Goal: Information Seeking & Learning: Learn about a topic

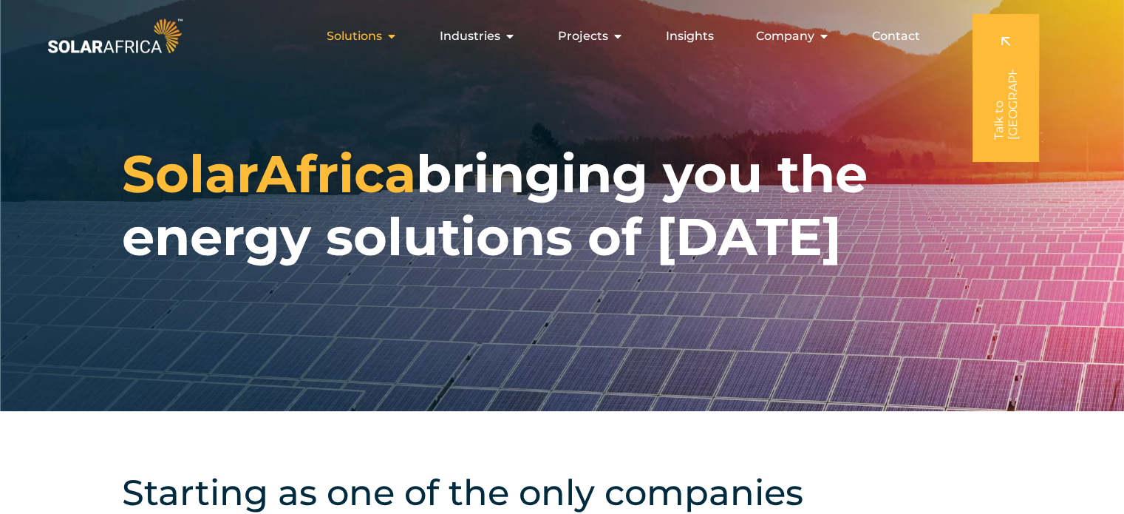
click at [397, 38] on icon "Menu" at bounding box center [392, 36] width 12 height 12
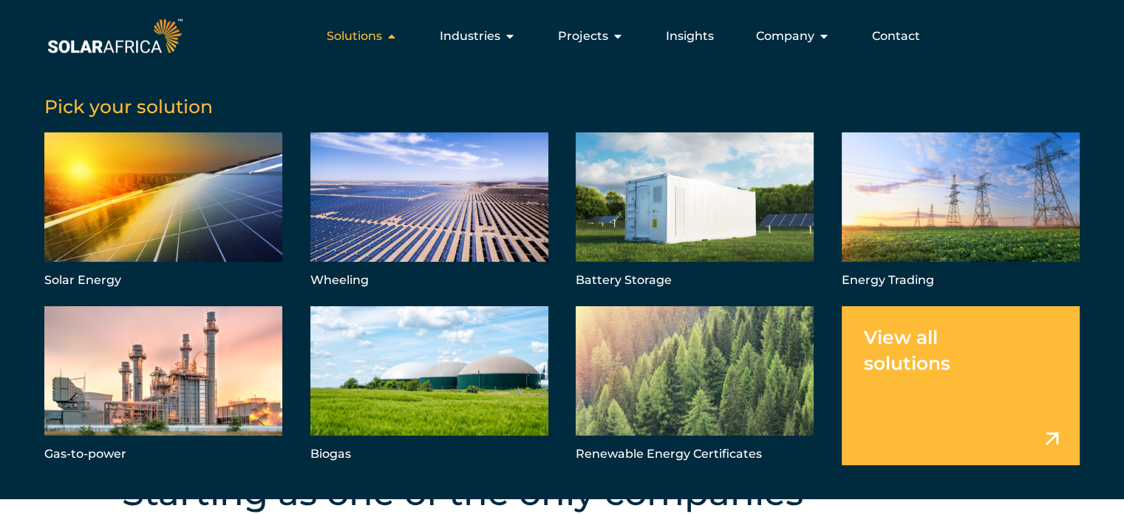
click at [387, 39] on div "Solutions Close Solutions Open Solutions" at bounding box center [362, 36] width 95 height 30
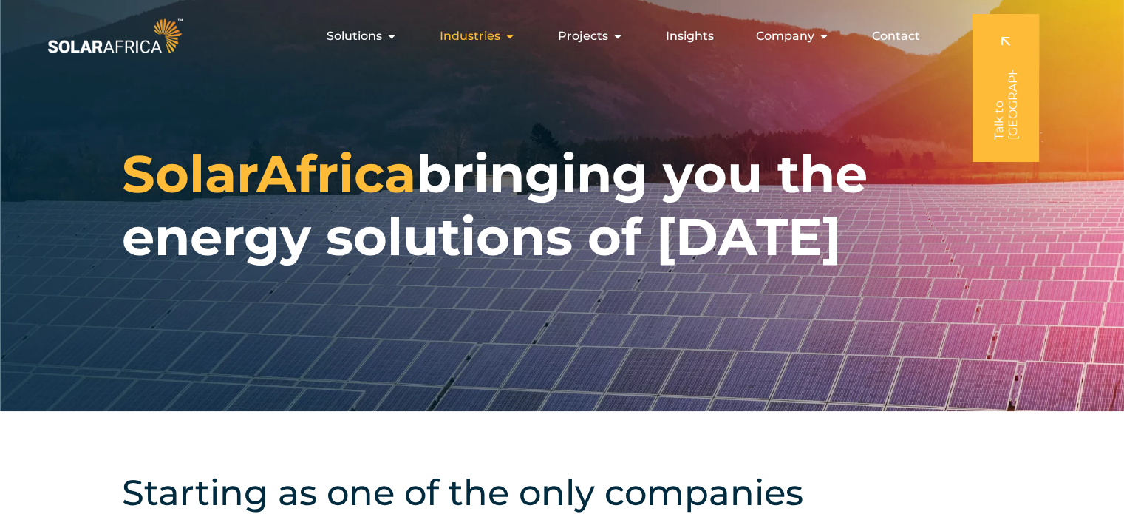
click at [504, 37] on div "Industries Close Industries Open Industries" at bounding box center [478, 36] width 100 height 30
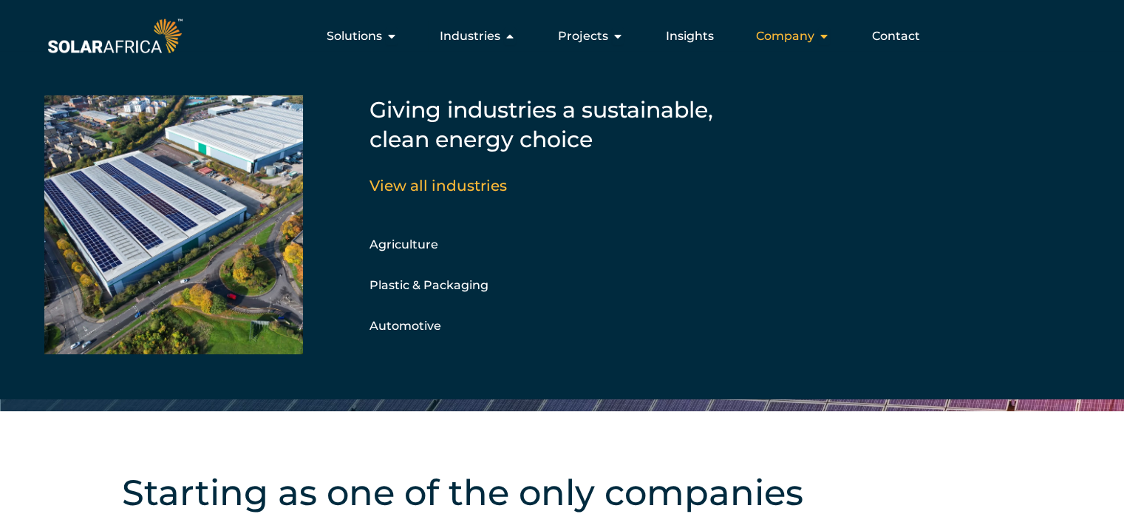
click at [807, 32] on span "Company" at bounding box center [785, 36] width 58 height 18
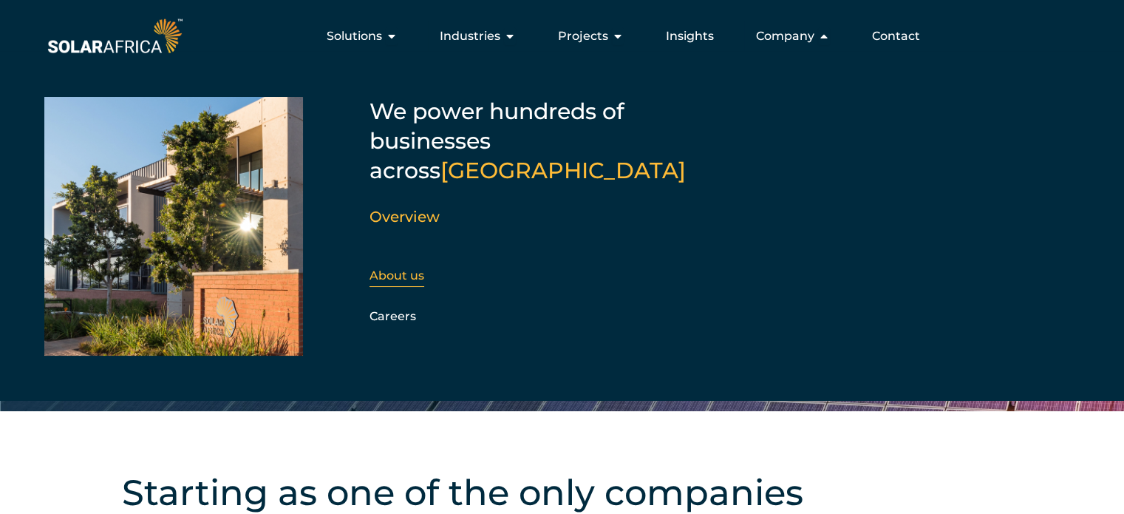
click at [397, 268] on link "About us" at bounding box center [397, 275] width 55 height 14
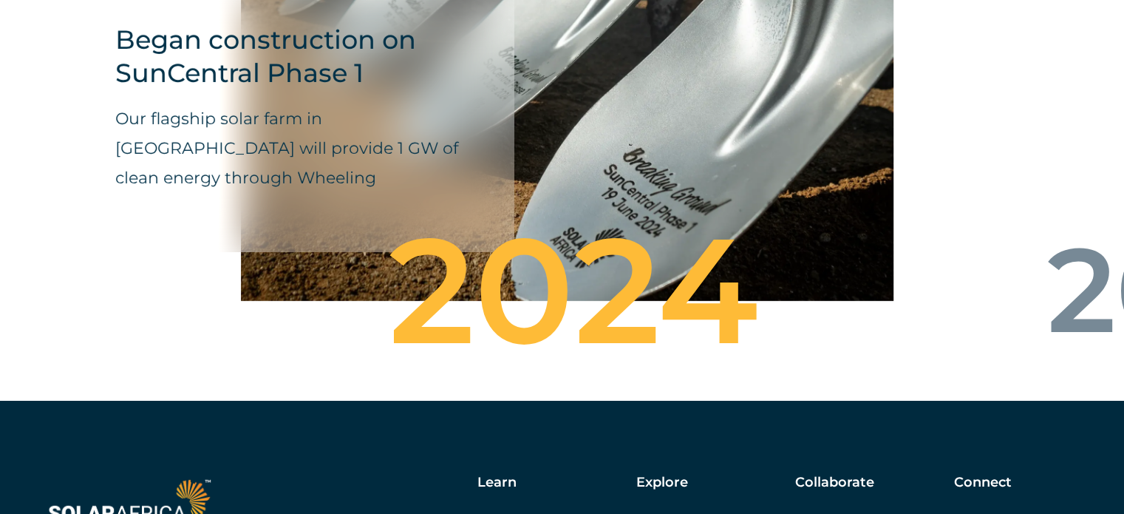
scroll to position [5339, 0]
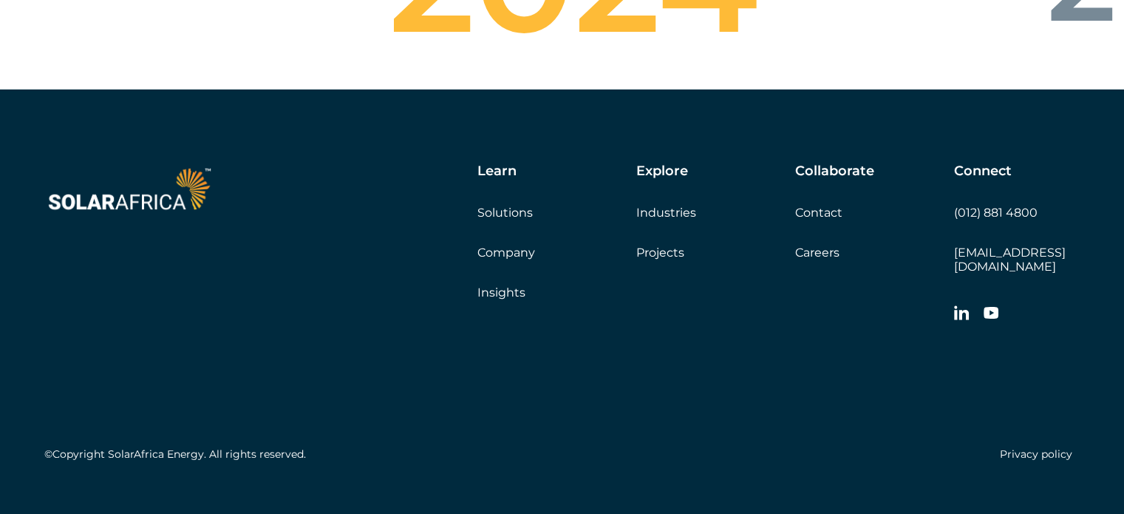
click at [504, 206] on link "Solutions" at bounding box center [505, 213] width 55 height 14
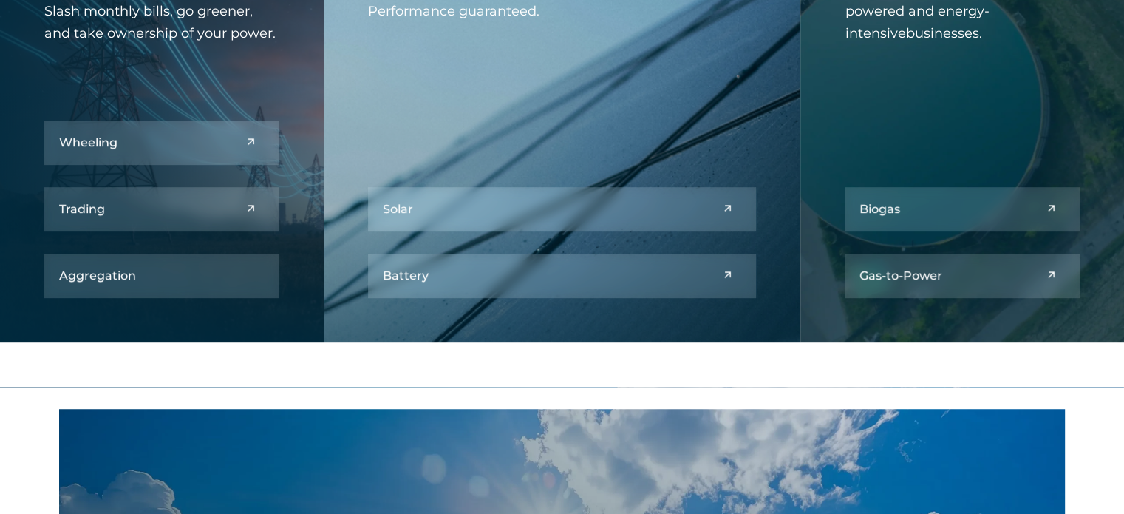
scroll to position [813, 0]
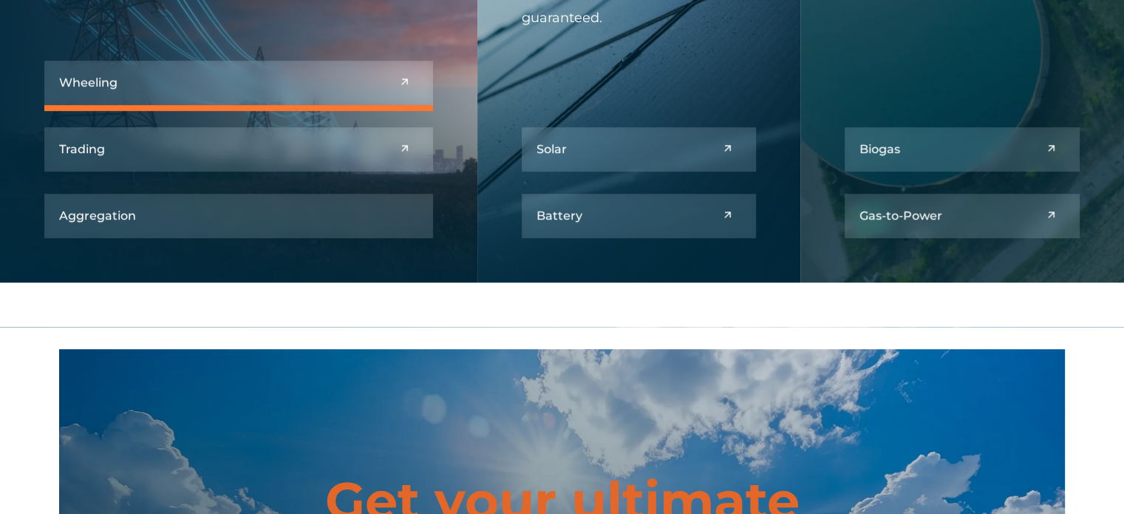
click at [211, 67] on link at bounding box center [238, 83] width 389 height 44
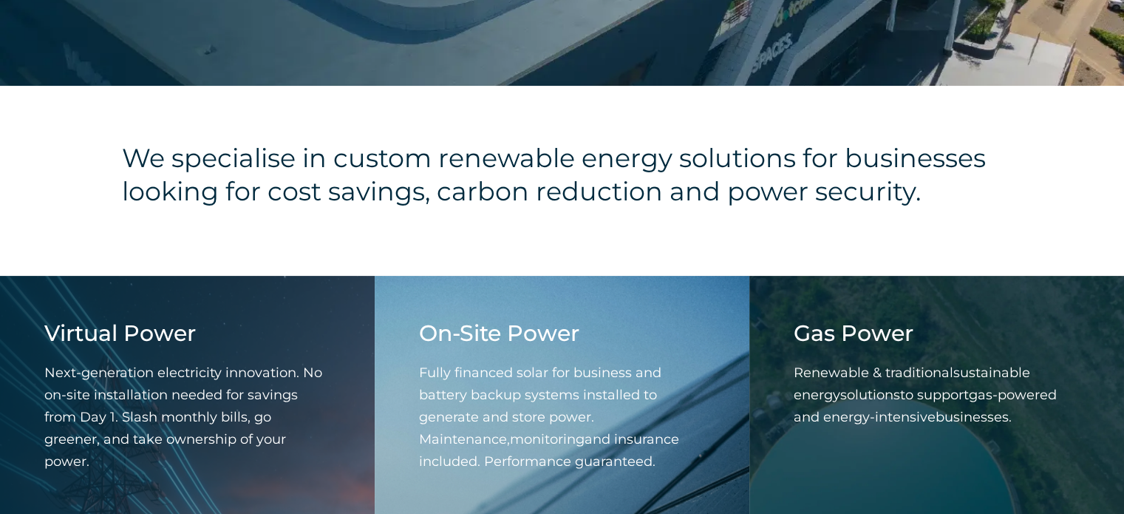
scroll to position [444, 0]
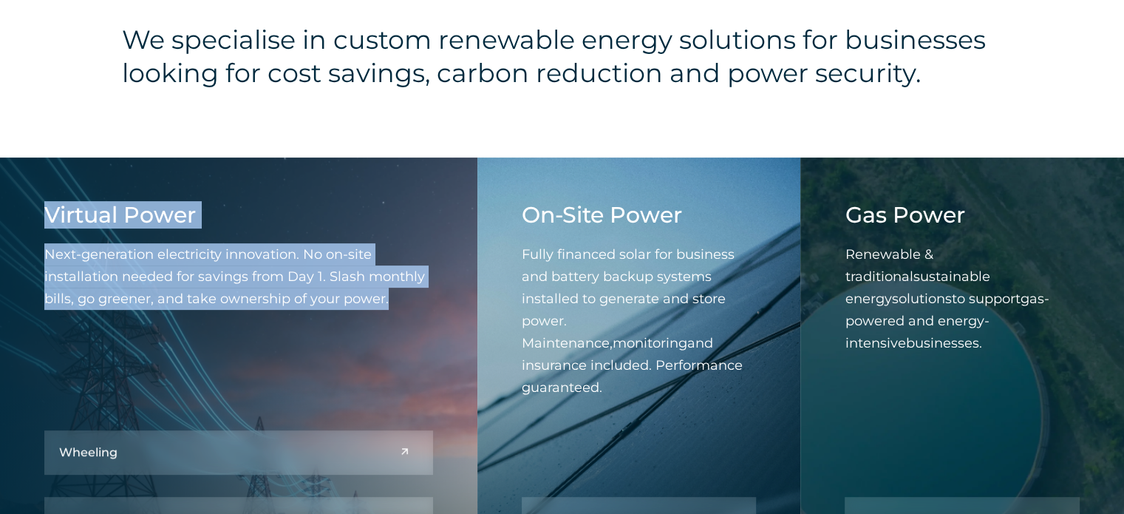
drag, startPoint x: 396, startPoint y: 299, endPoint x: 47, endPoint y: 211, distance: 360.6
click at [47, 211] on div "Virtual Power Next-generation electricity innovation. No on-site installation n…" at bounding box center [238, 266] width 389 height 129
copy div "Virtual Power Next-generation electricity innovation. No on-site installation n…"
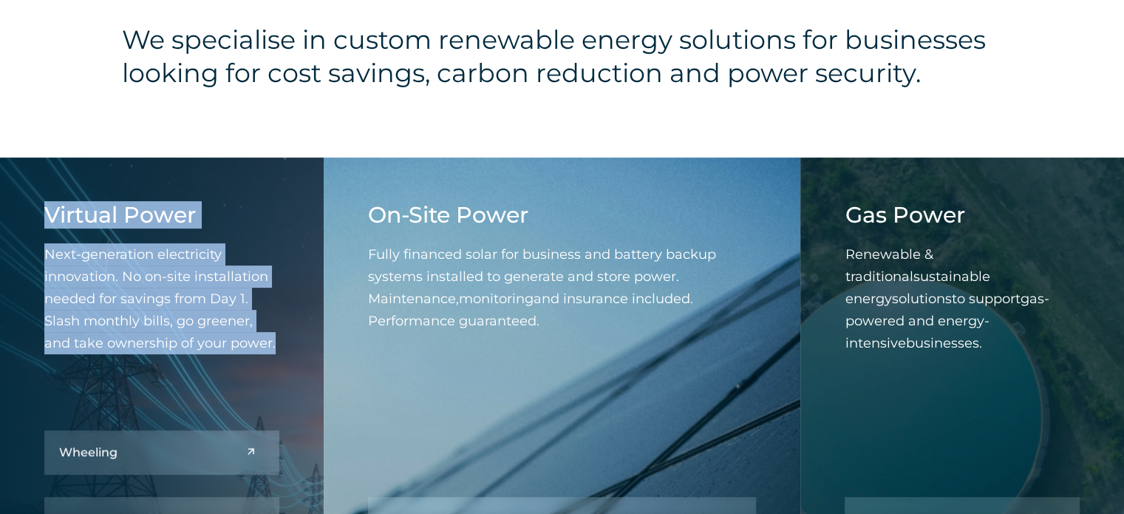
drag, startPoint x: 554, startPoint y: 330, endPoint x: 359, endPoint y: 208, distance: 230.6
click at [359, 208] on div "On-Site Power Fully financed solar for business and battery backup systems inst…" at bounding box center [563, 404] width 478 height 495
copy div "On-Site Power Fully financed solar for business and battery backup systems inst…"
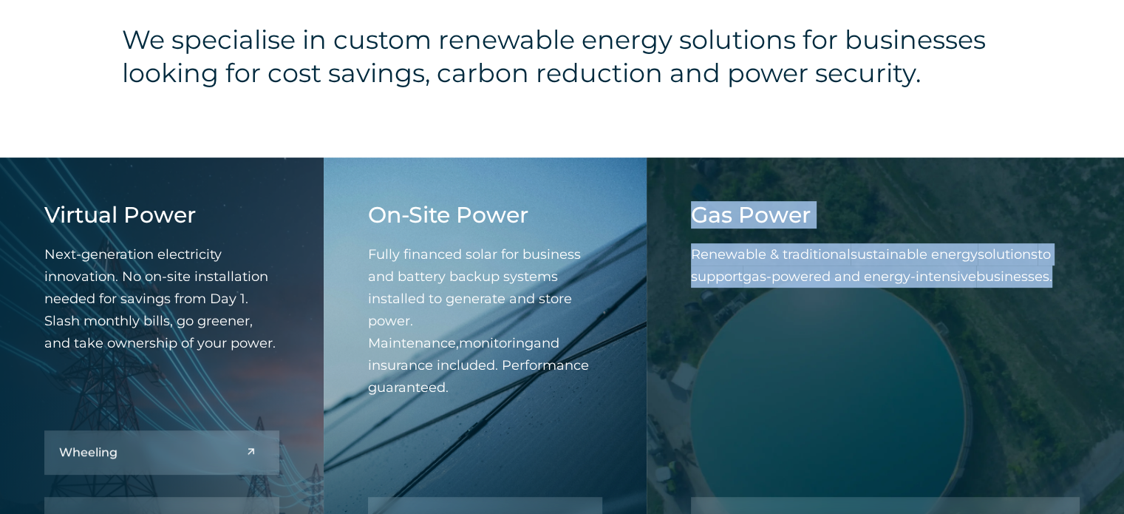
drag, startPoint x: 1068, startPoint y: 283, endPoint x: 695, endPoint y: 203, distance: 381.1
click at [695, 203] on div "Gas Power Renewable & traditional sustainable energy solutions to support gas-p…" at bounding box center [885, 255] width 389 height 107
copy div "Gas Power Renewable & traditional sustainable energy solutions to support gas-p…"
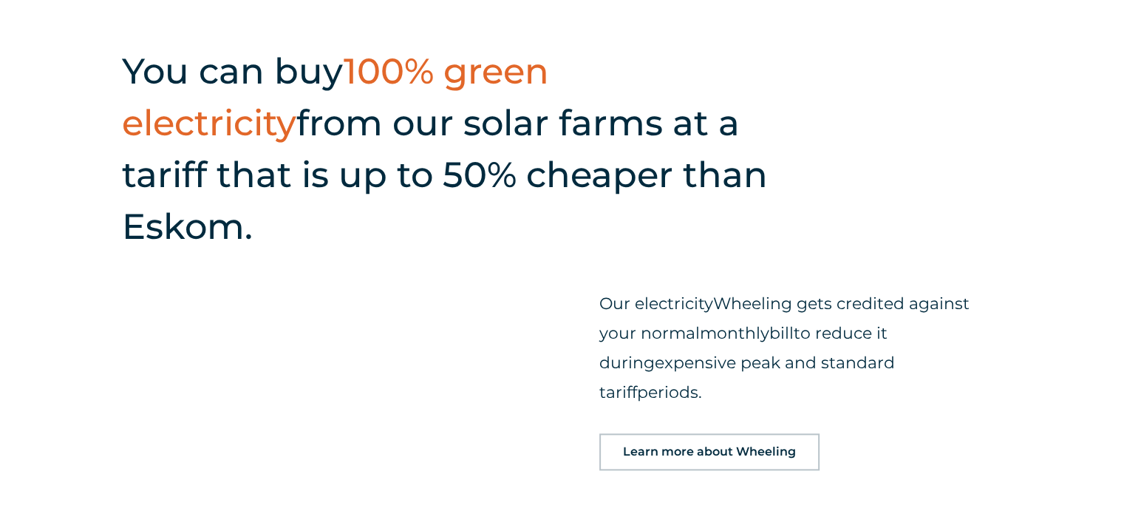
scroll to position [1700, 0]
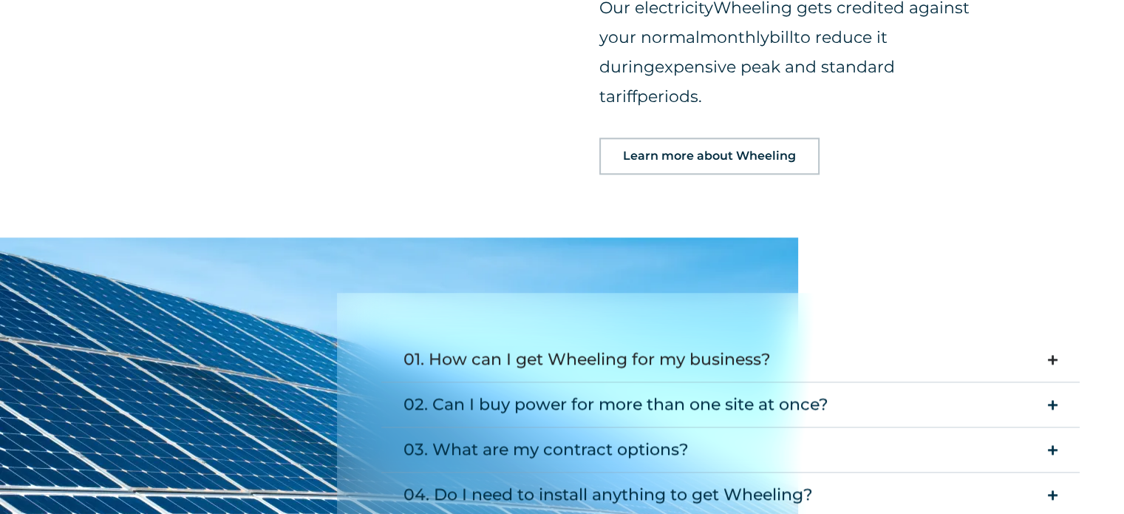
click at [627, 345] on div "01. How can I get Wheeling for my business?" at bounding box center [587, 360] width 367 height 30
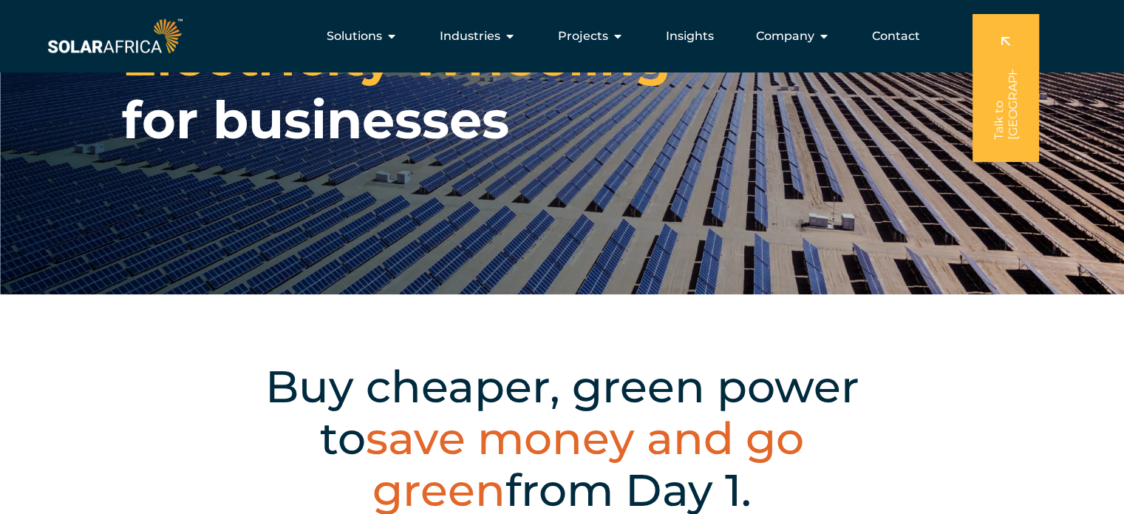
scroll to position [74, 0]
